Goal: Navigation & Orientation: Understand site structure

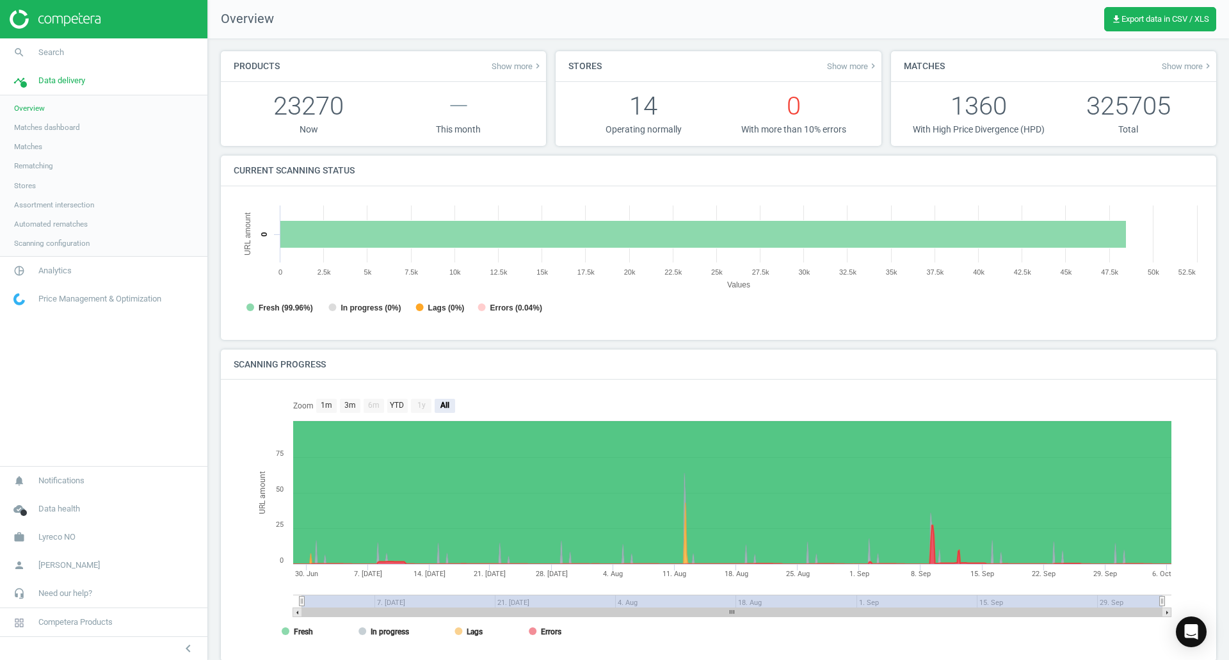
scroll to position [276, 980]
click at [42, 127] on span "Matches dashboard" at bounding box center [47, 127] width 66 height 10
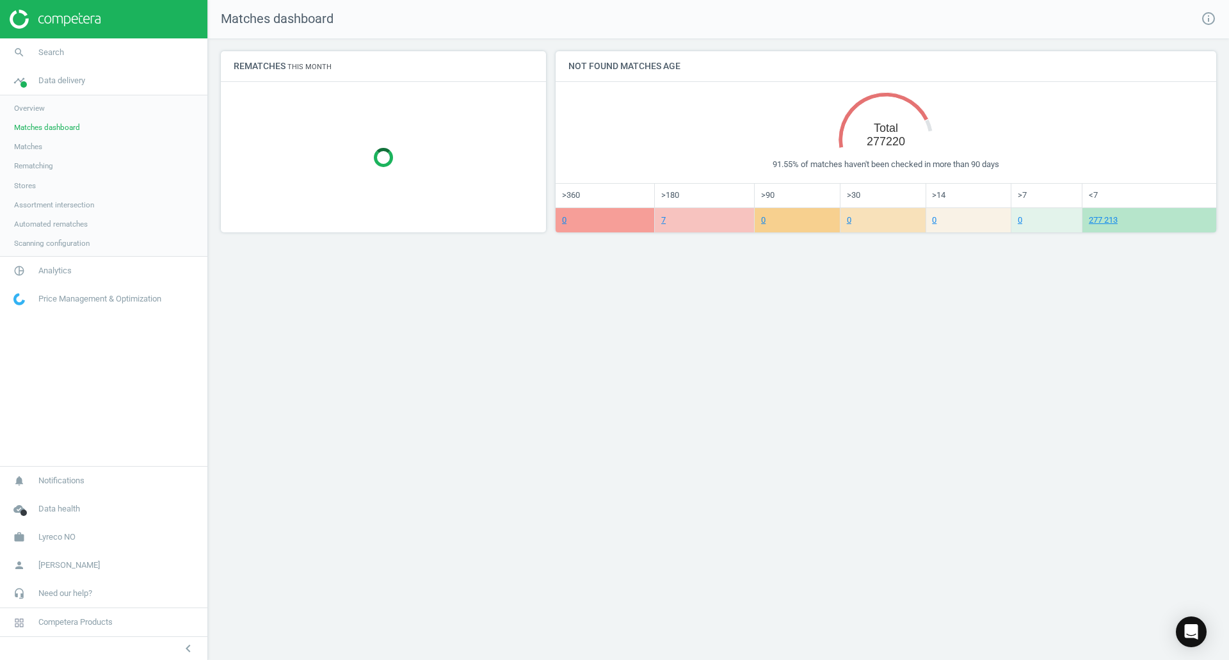
click at [27, 107] on span "Overview" at bounding box center [29, 108] width 31 height 10
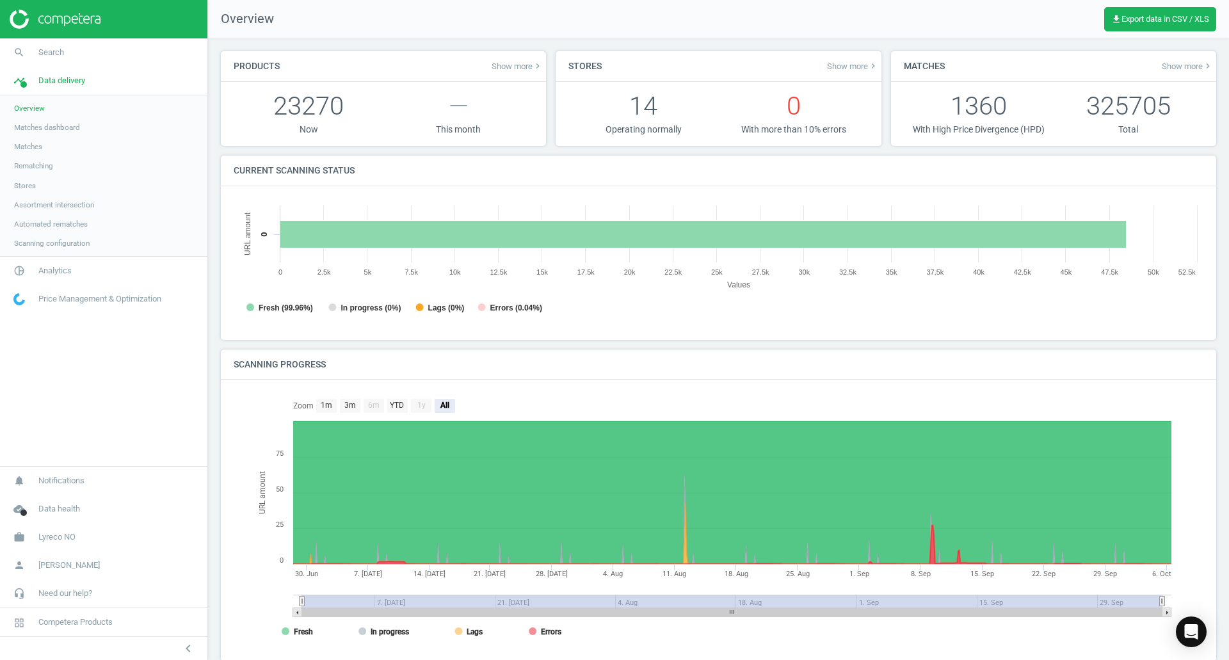
scroll to position [276, 980]
click at [31, 197] on link "Assortment intersection" at bounding box center [103, 204] width 207 height 19
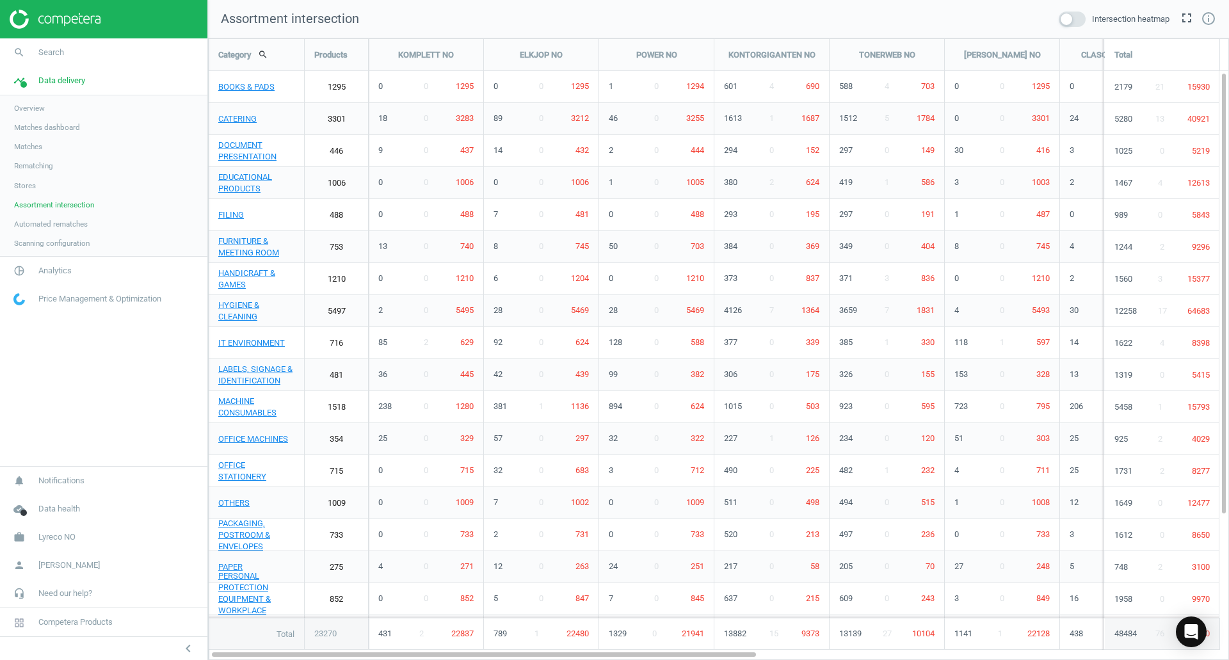
scroll to position [642, 1041]
click at [60, 241] on span "Scanning configuration" at bounding box center [52, 243] width 76 height 10
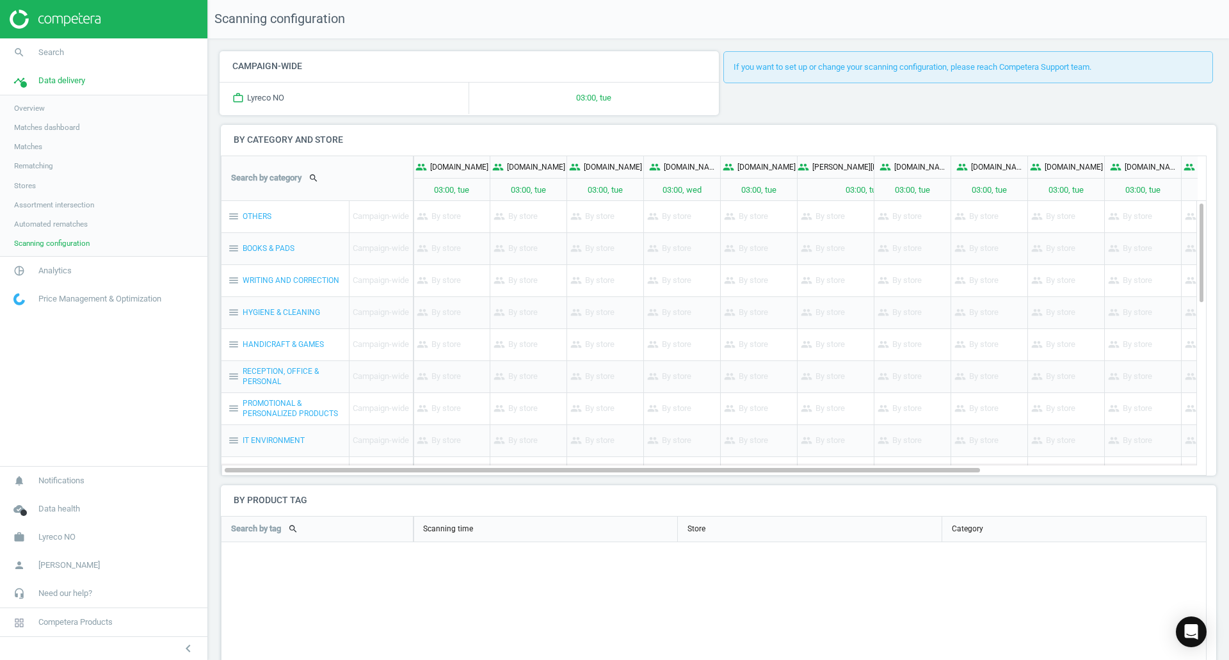
click at [29, 218] on link "Automated rematches" at bounding box center [103, 224] width 207 height 19
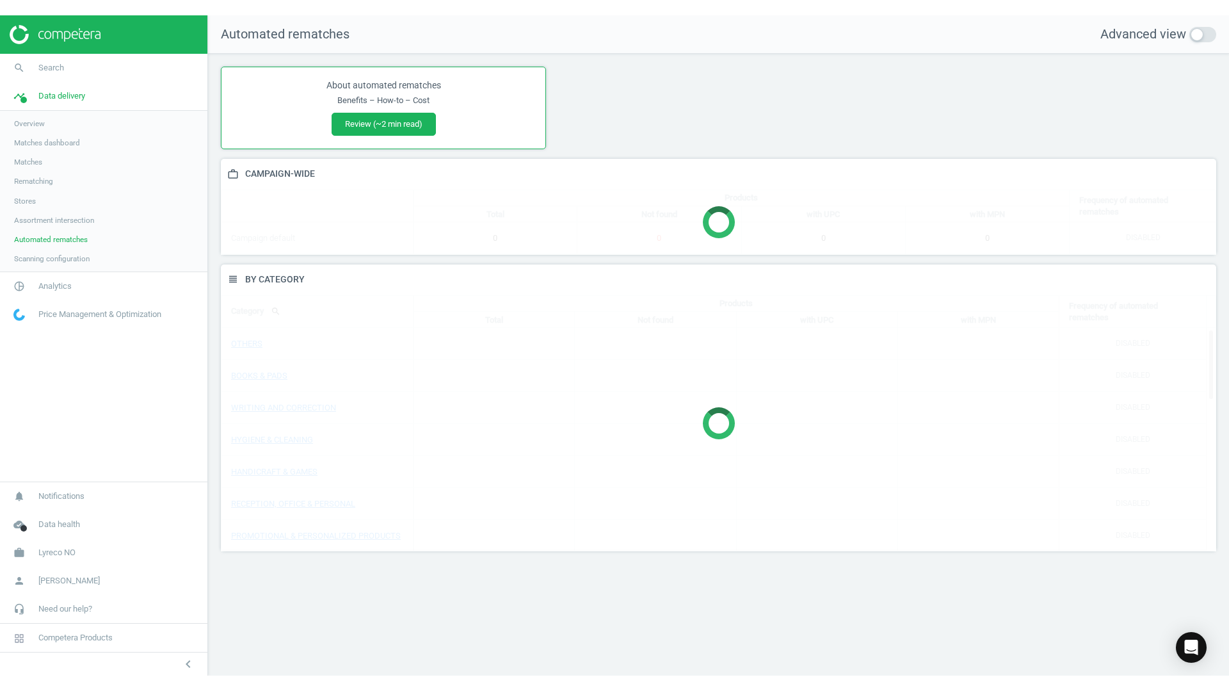
scroll to position [307, 1016]
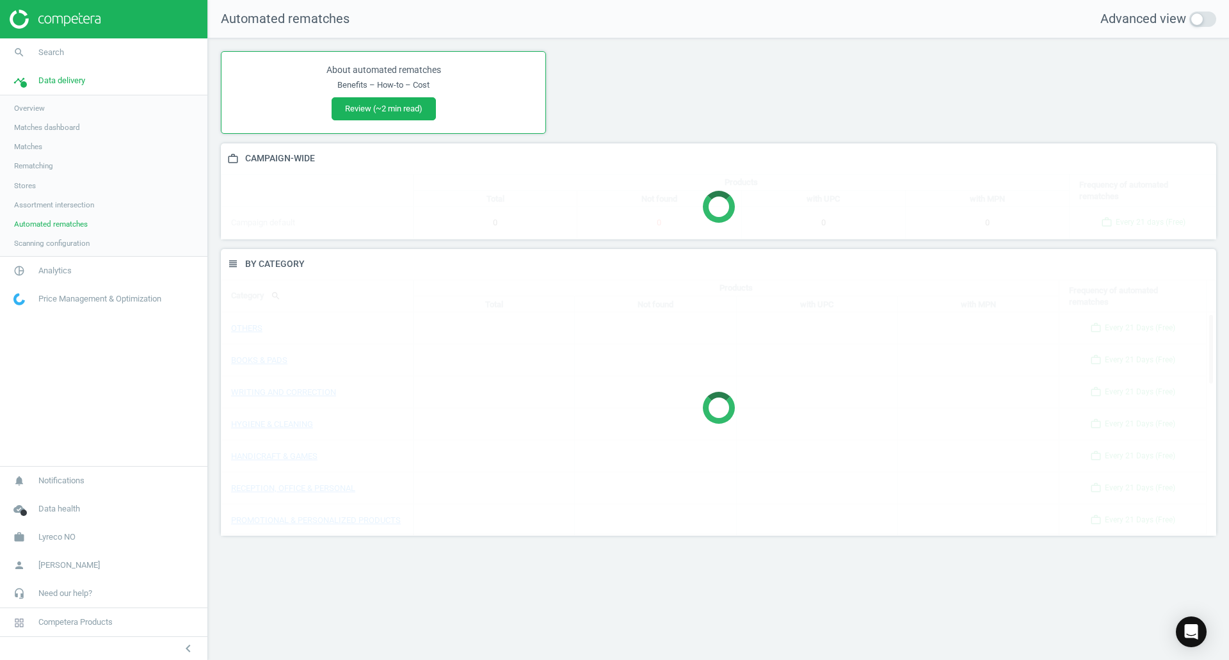
click at [52, 124] on span "Matches dashboard" at bounding box center [47, 127] width 66 height 10
